Goal: Task Accomplishment & Management: Manage account settings

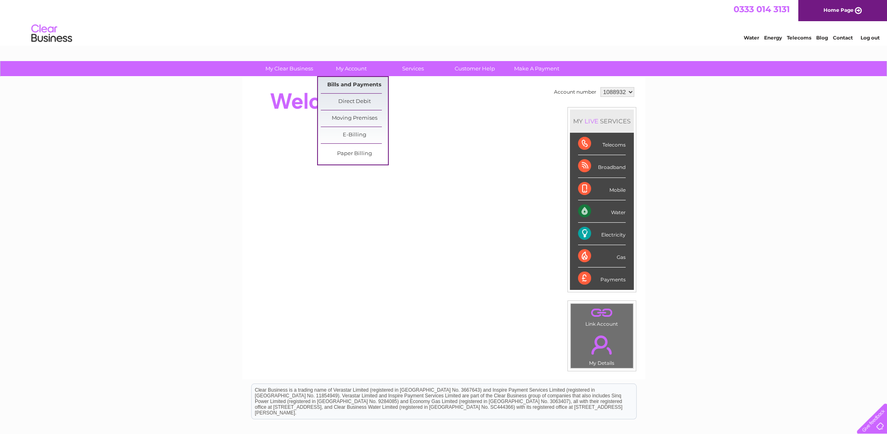
click at [344, 84] on link "Bills and Payments" at bounding box center [354, 85] width 67 height 16
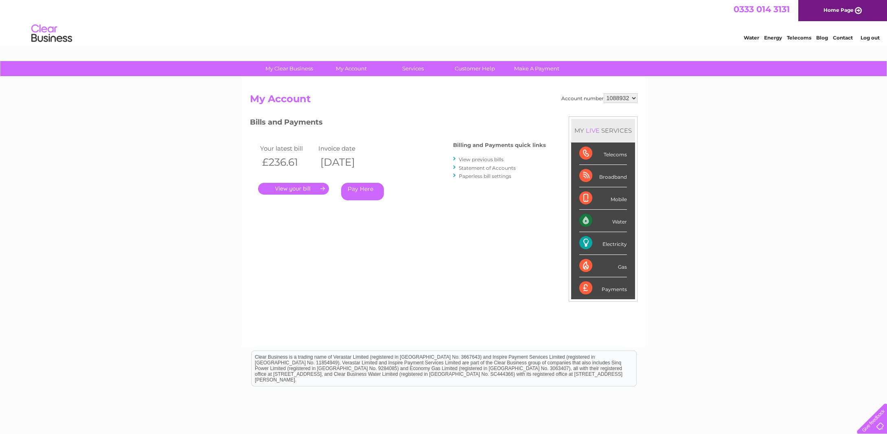
click at [286, 188] on link "." at bounding box center [293, 189] width 71 height 12
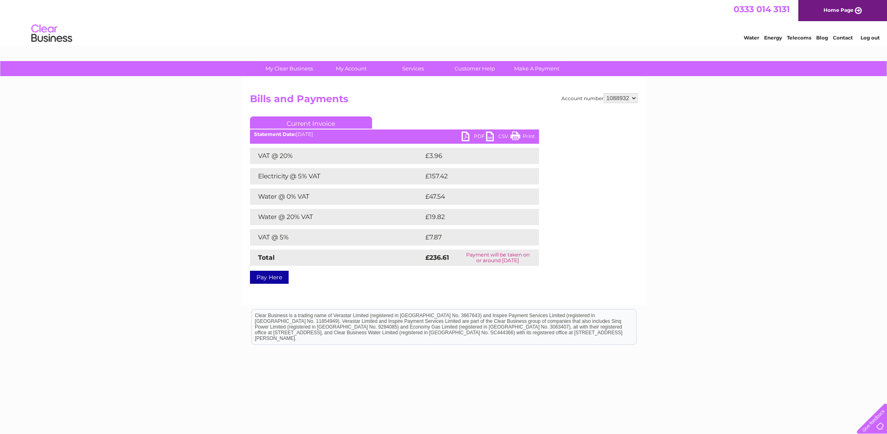
click at [478, 136] on link "PDF" at bounding box center [473, 137] width 24 height 12
